Goal: Browse casually

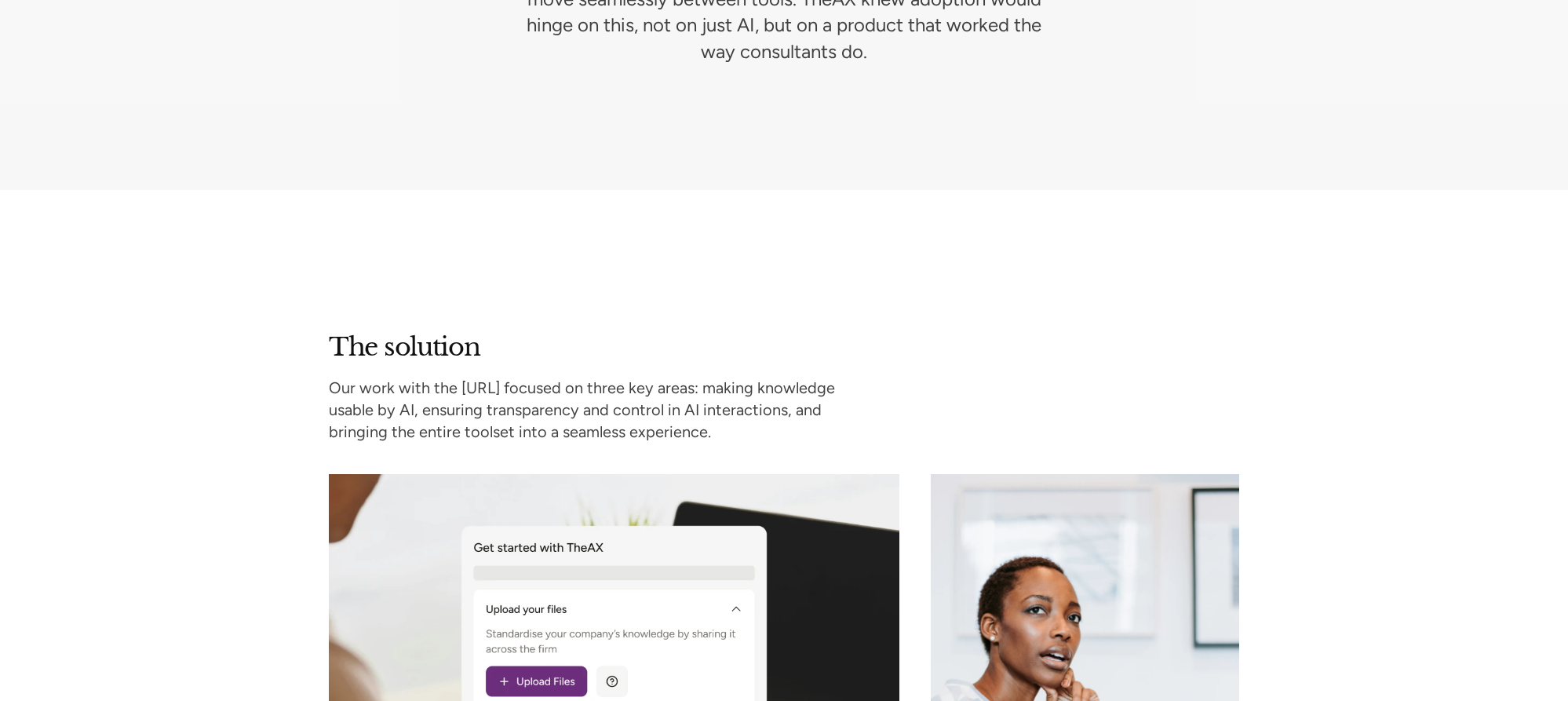
scroll to position [2493, 0]
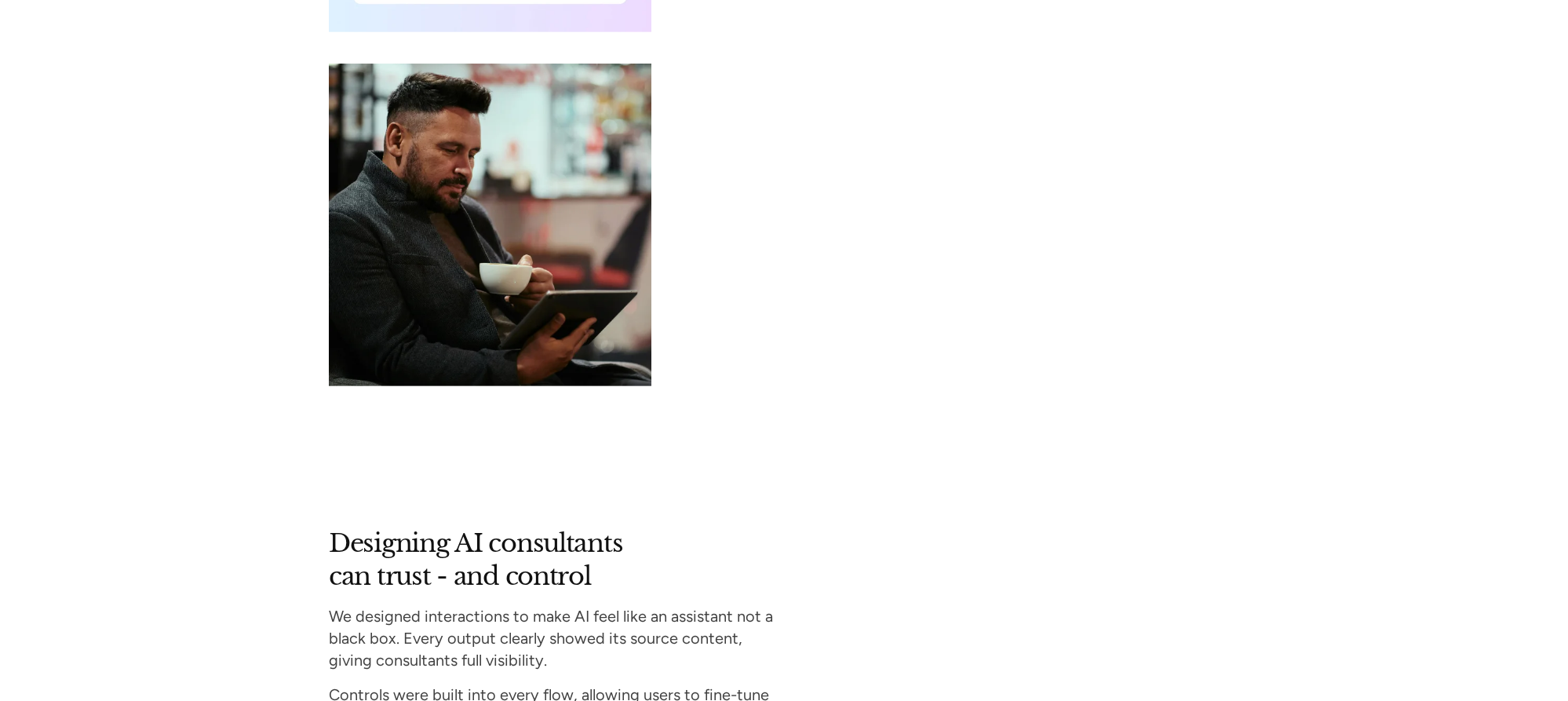
scroll to position [4162, 0]
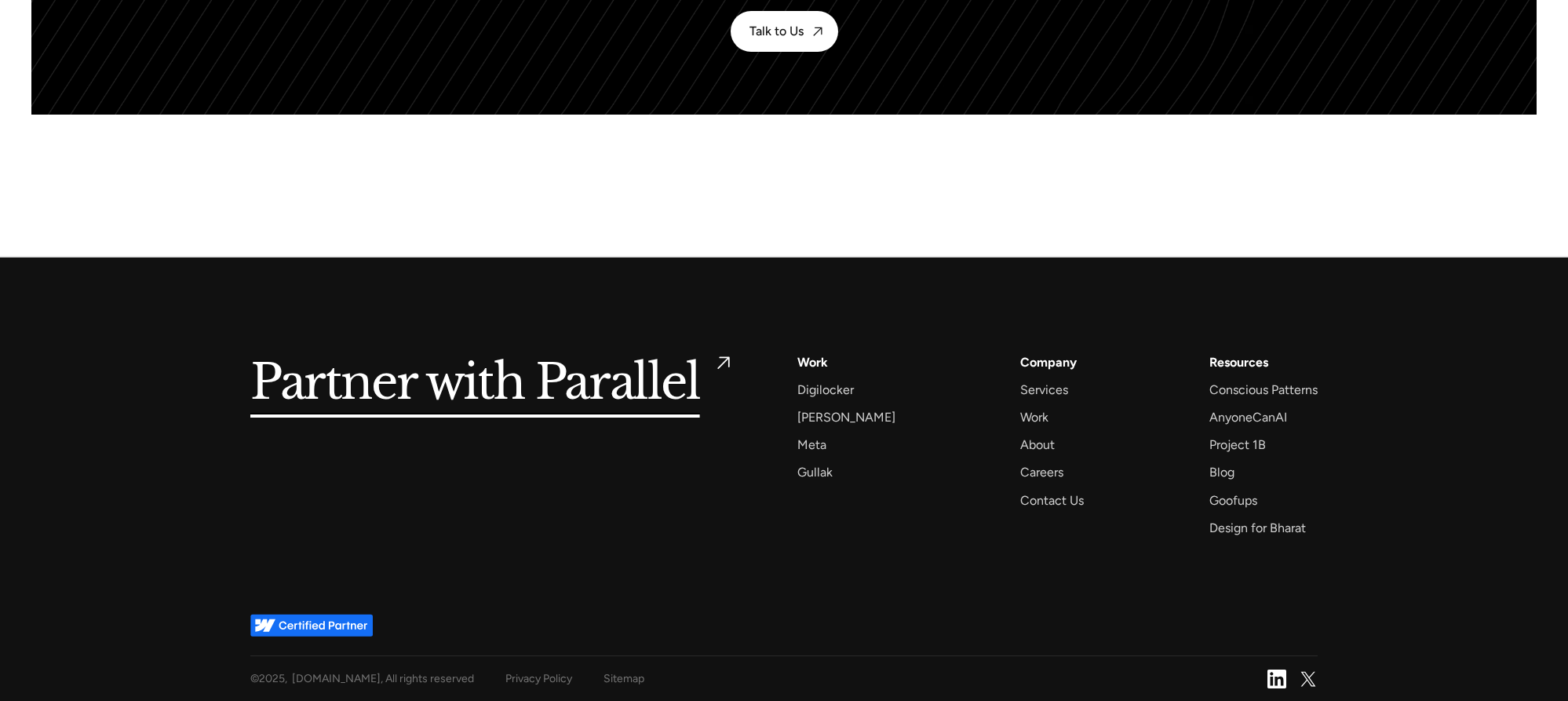
scroll to position [10246, 0]
click at [1257, 490] on div "Goofups" at bounding box center [1232, 501] width 47 height 21
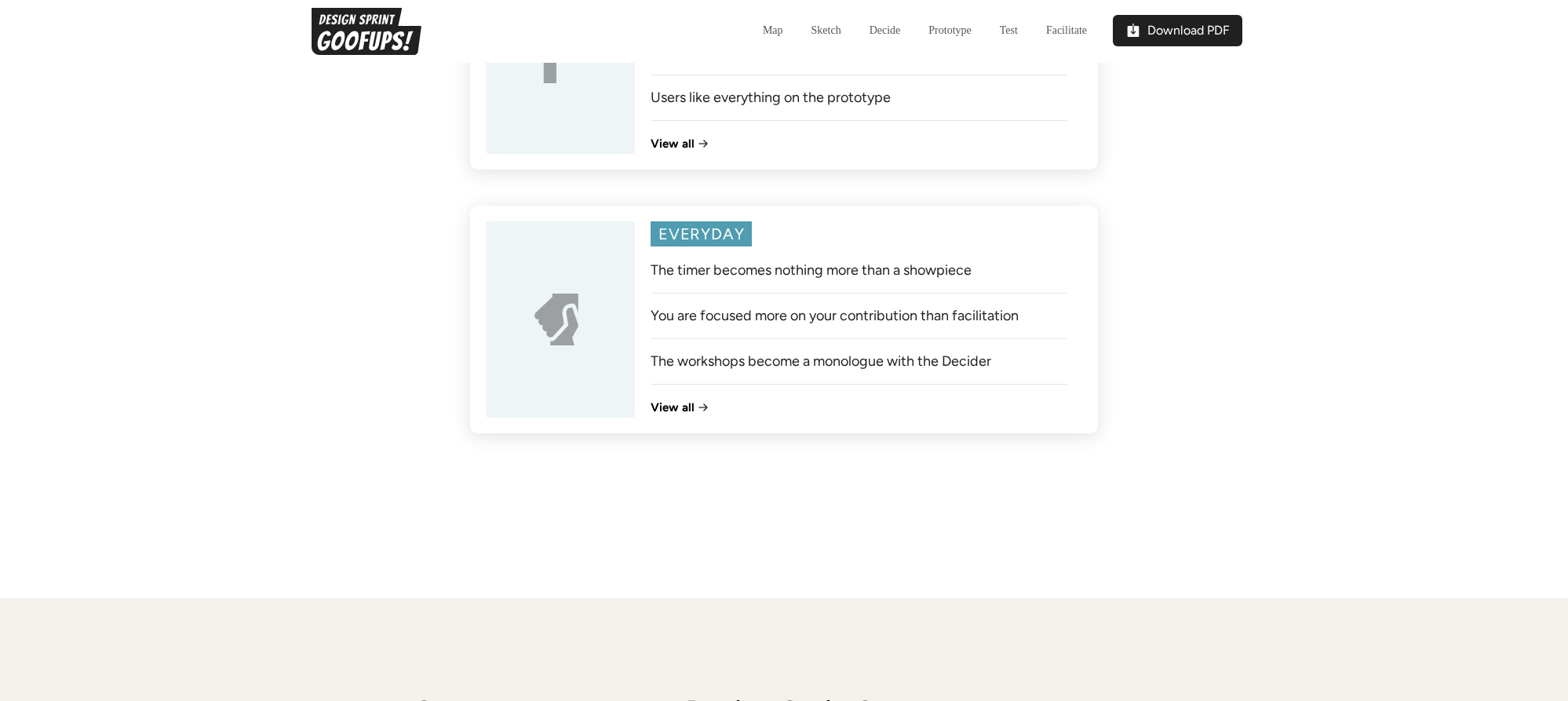
scroll to position [2222, 0]
click at [665, 411] on h1 "View all" at bounding box center [672, 404] width 44 height 15
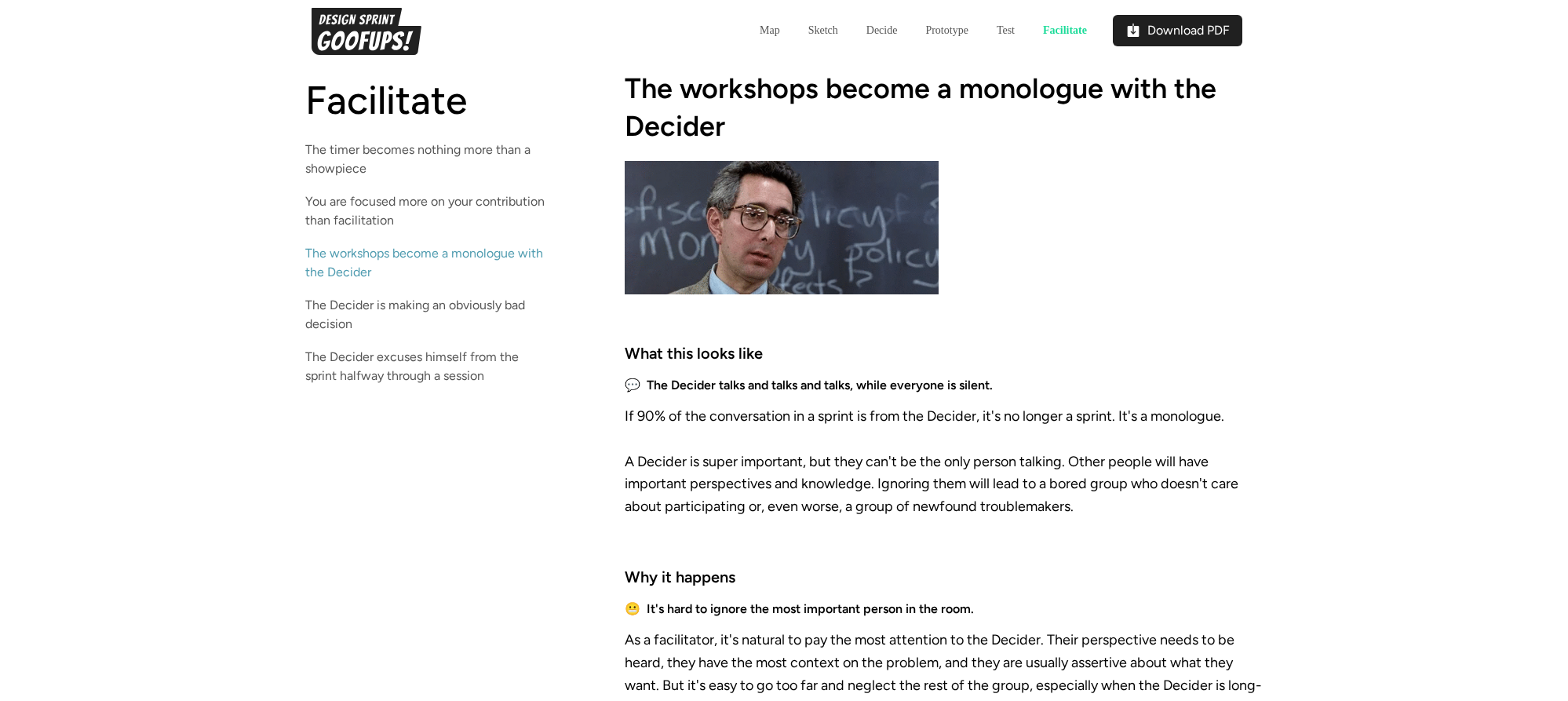
scroll to position [3362, 0]
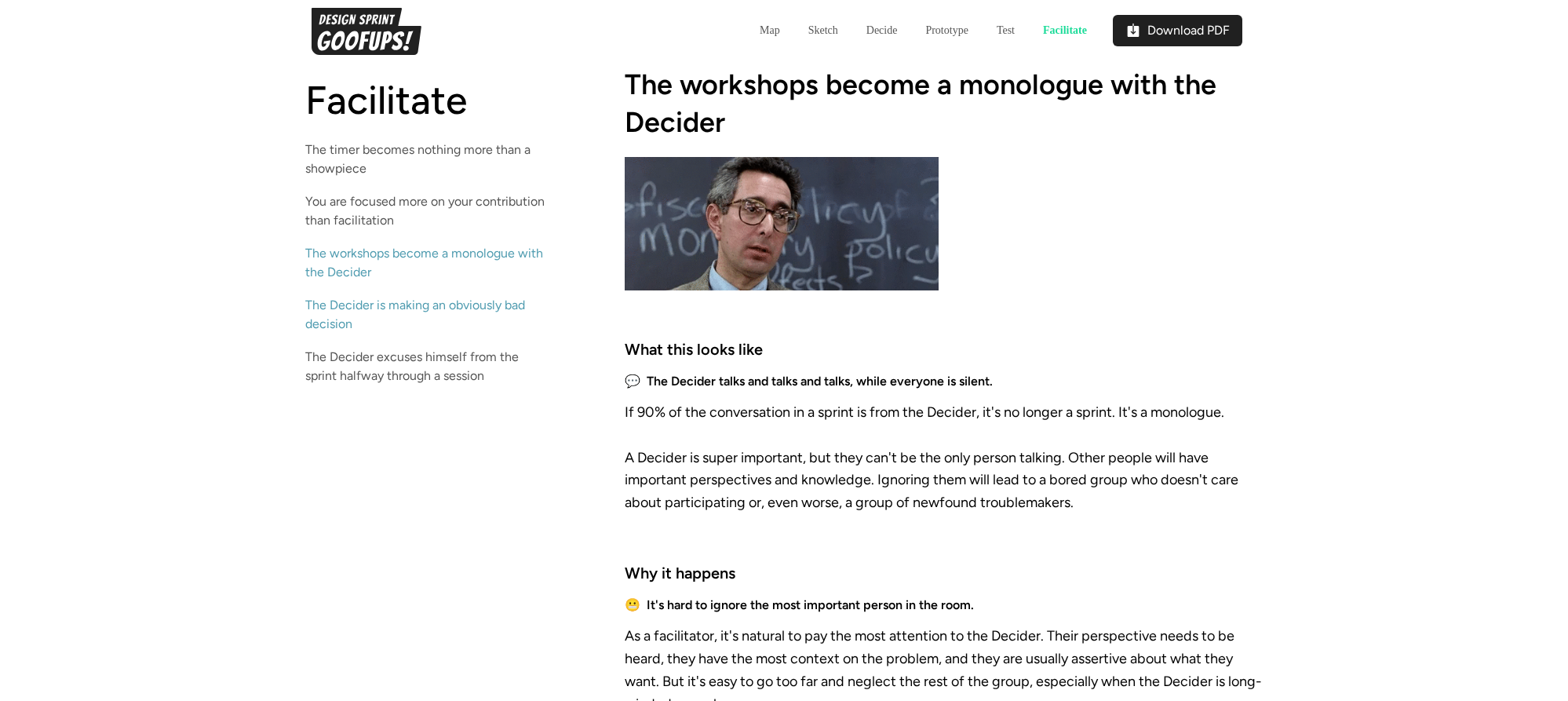
click at [461, 308] on strong "The Decider is making an obviously bad decision" at bounding box center [414, 314] width 220 height 34
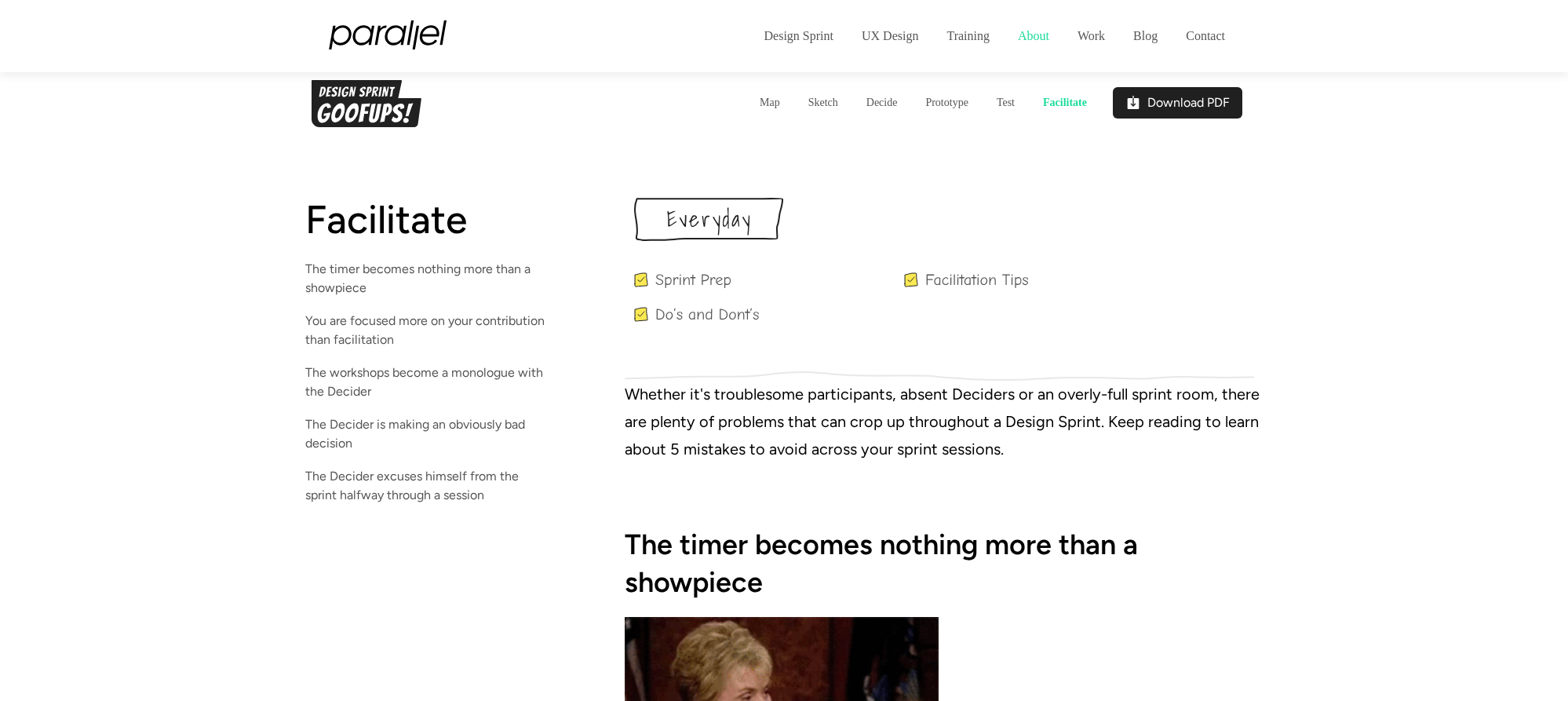
click at [1036, 36] on link "About" at bounding box center [1034, 36] width 60 height 47
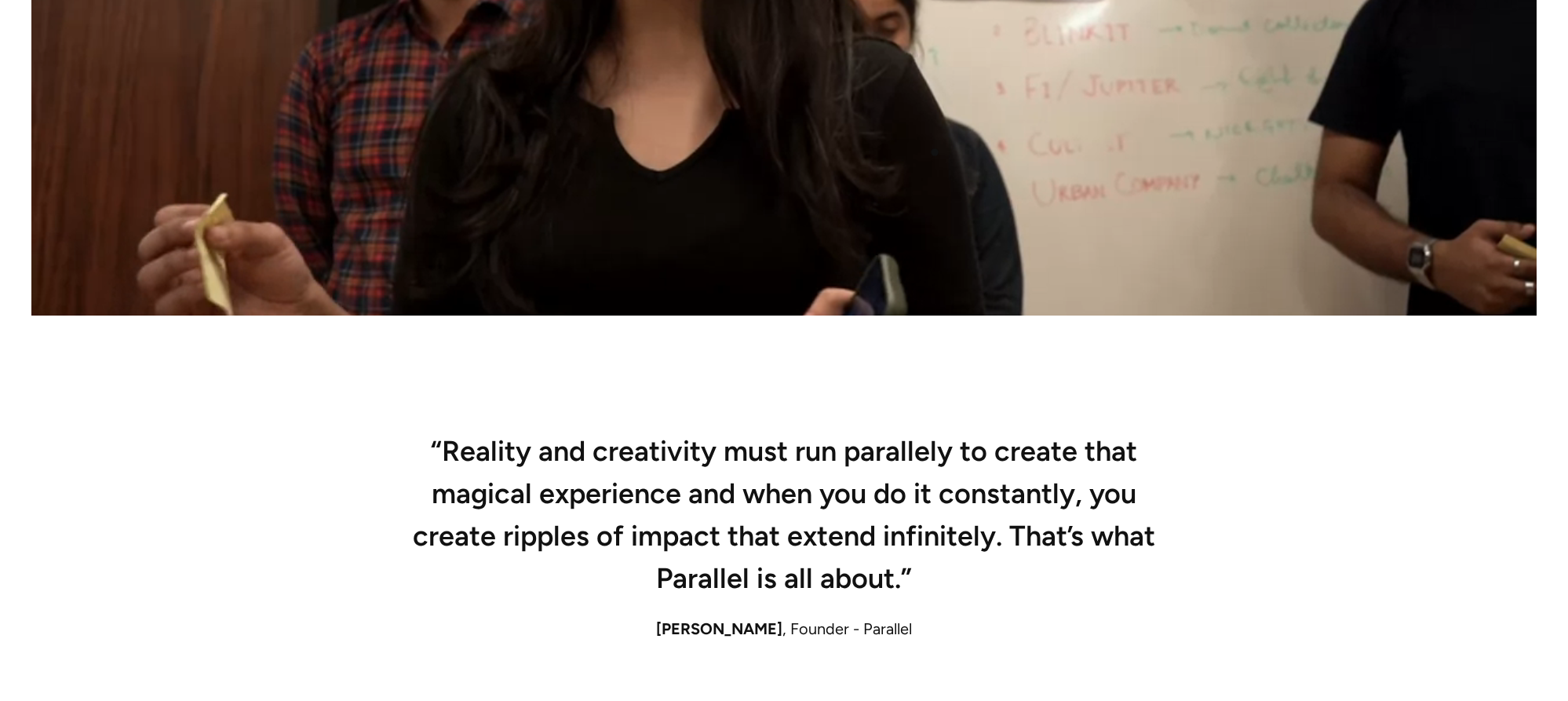
scroll to position [807, 0]
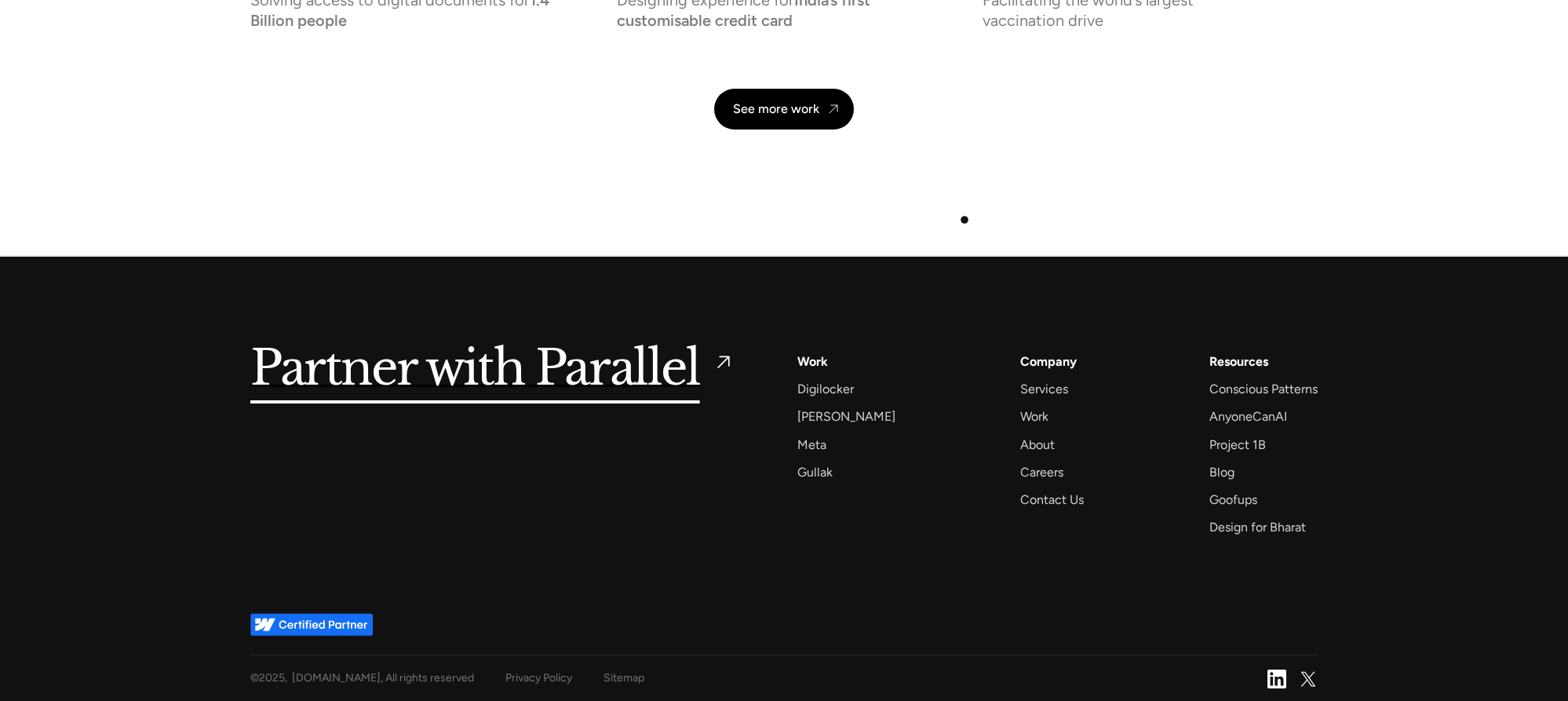
scroll to position [5170, 0]
click at [1084, 489] on div "Contact Us" at bounding box center [1052, 500] width 64 height 21
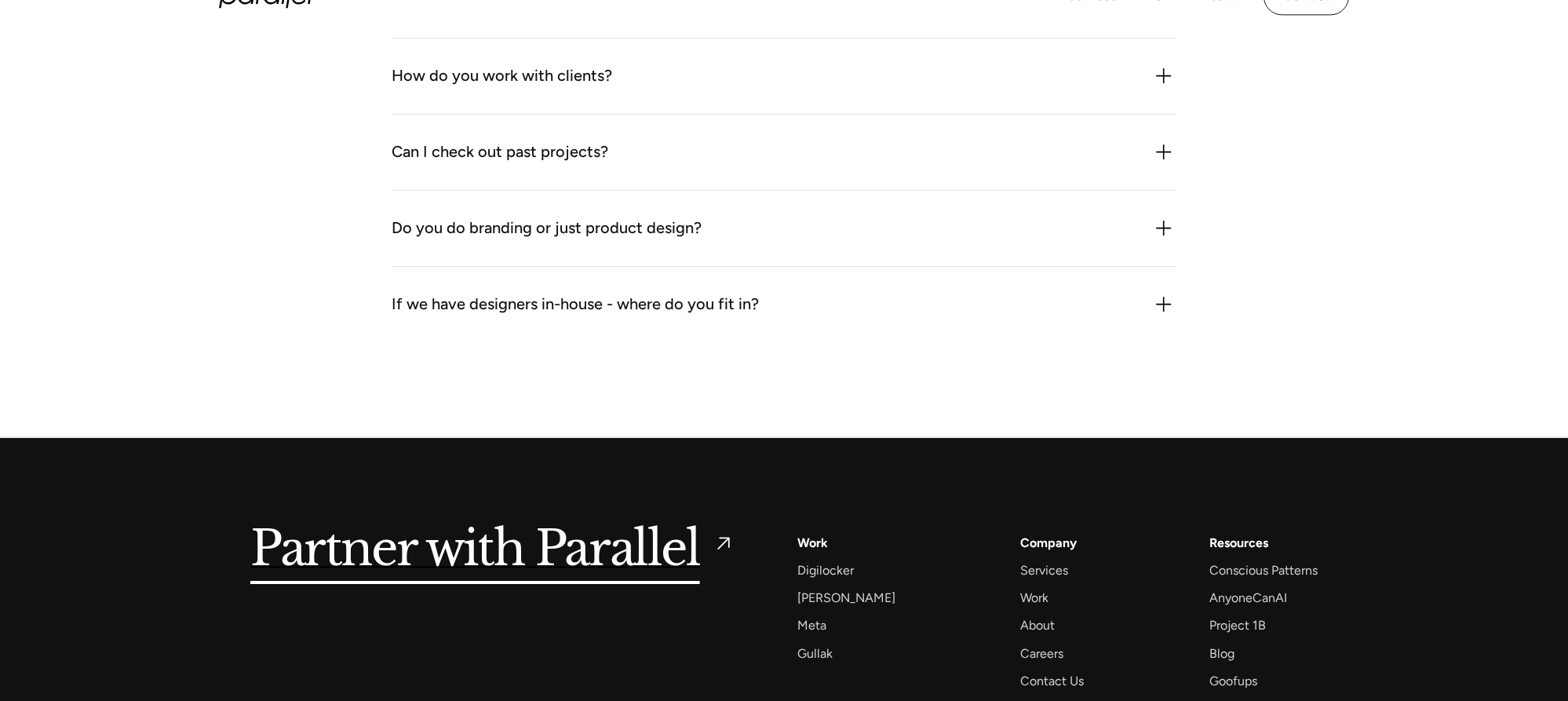
scroll to position [1721, 0]
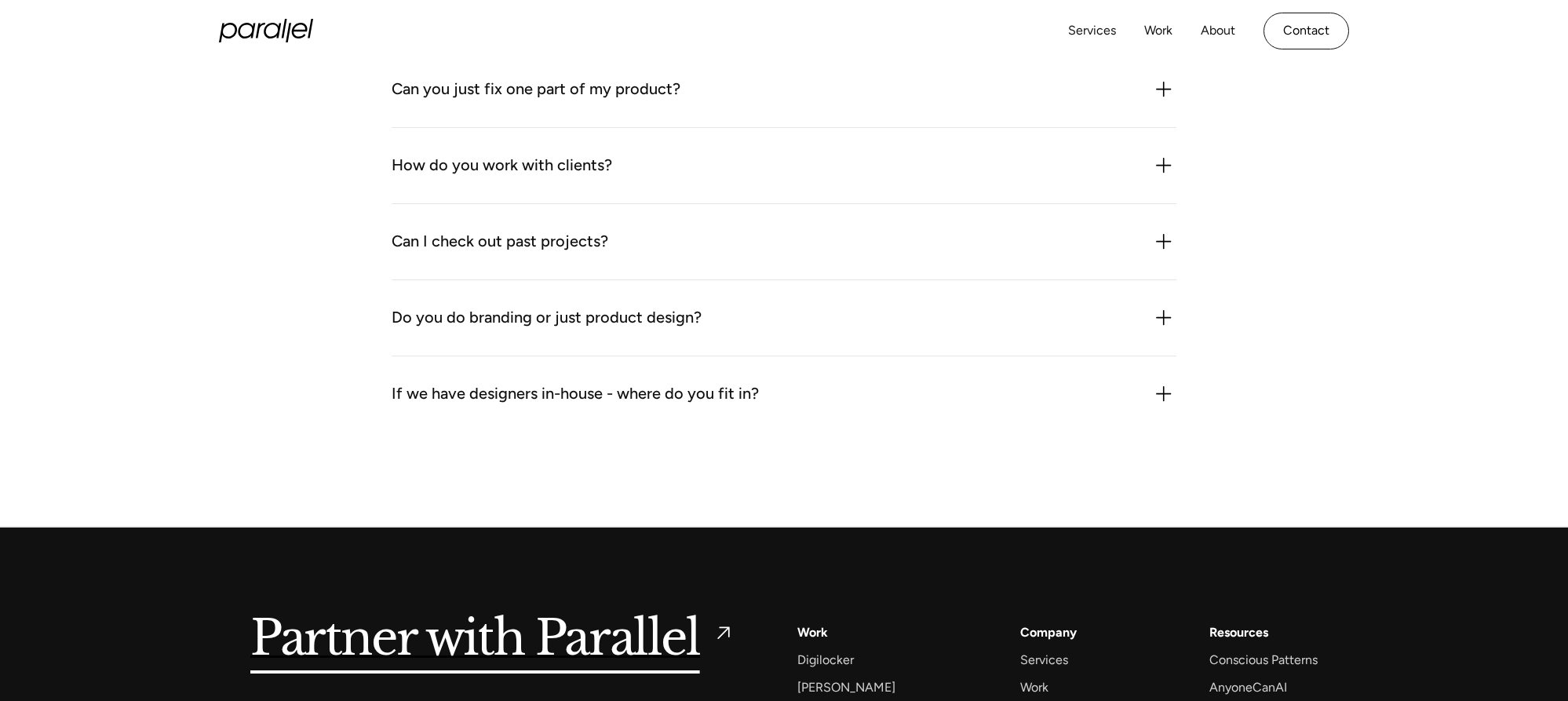
drag, startPoint x: 1157, startPoint y: 400, endPoint x: 1178, endPoint y: 380, distance: 29.0
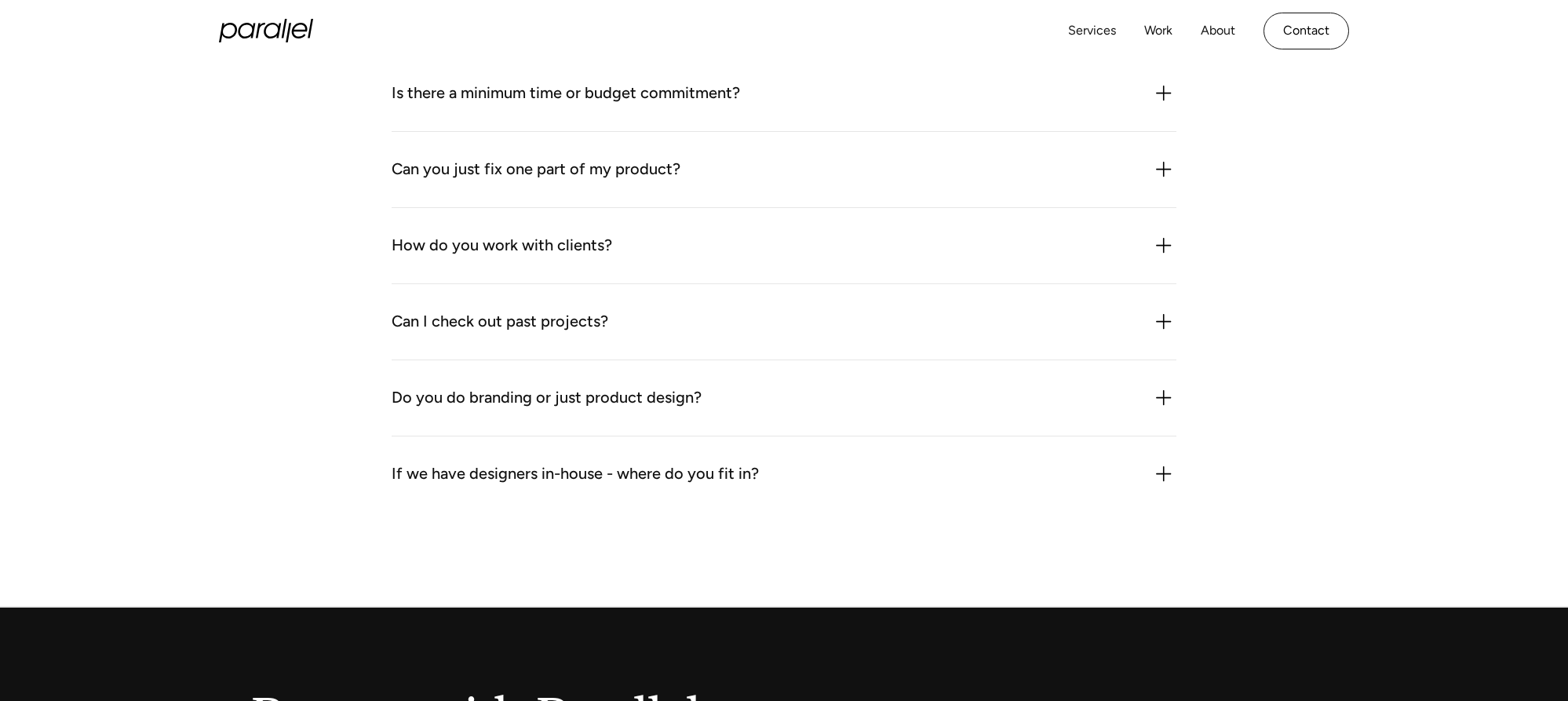
scroll to position [1722, 0]
